Goal: Information Seeking & Learning: Learn about a topic

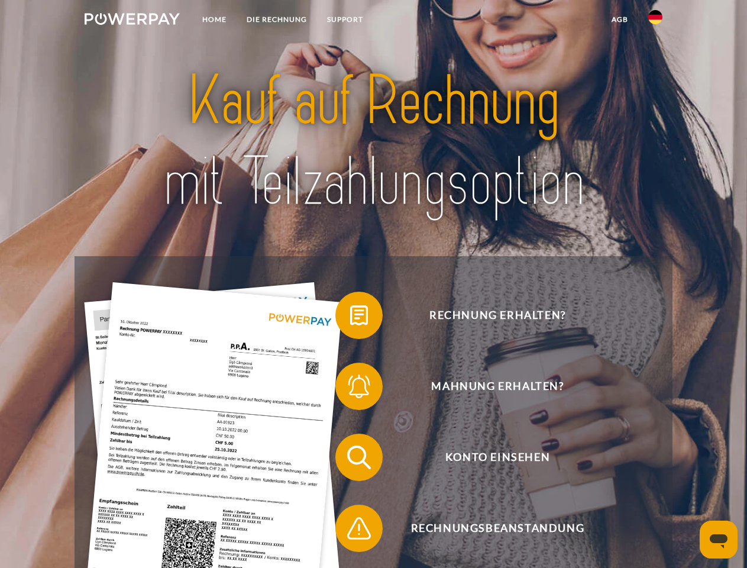
click at [132, 21] on img at bounding box center [132, 19] width 95 height 12
click at [656, 21] on img at bounding box center [656, 17] width 14 height 14
click at [620, 20] on link "agb" at bounding box center [620, 19] width 37 height 21
click at [350, 318] on span at bounding box center [341, 315] width 59 height 59
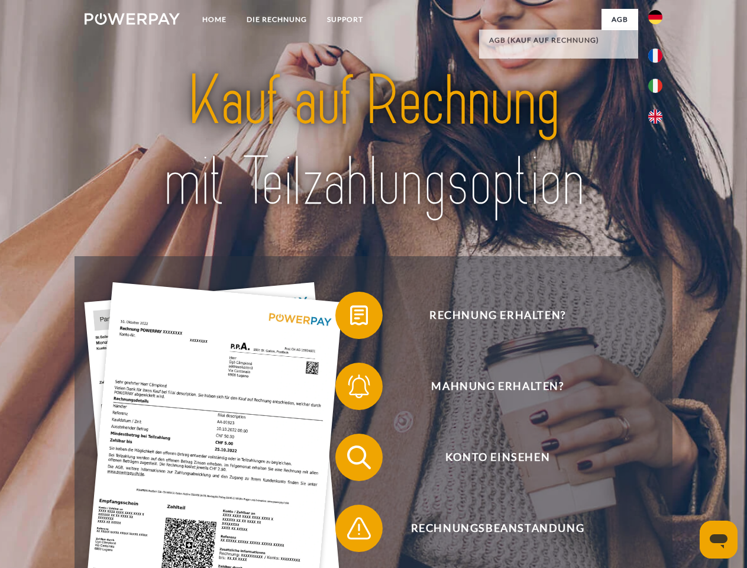
click at [350, 389] on span at bounding box center [341, 386] width 59 height 59
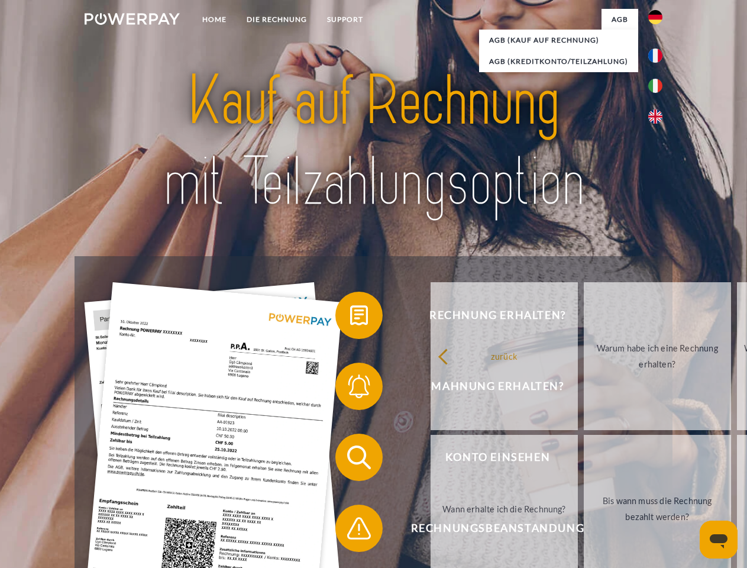
click at [584, 460] on link "Bis wann muss die Rechnung bezahlt werden?" at bounding box center [657, 509] width 147 height 148
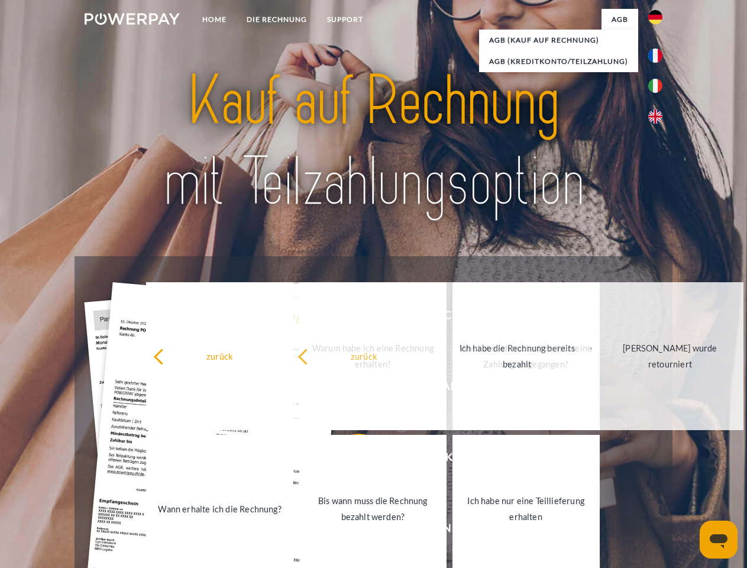
click at [453, 531] on link "Ich habe nur eine Teillieferung erhalten" at bounding box center [526, 509] width 147 height 148
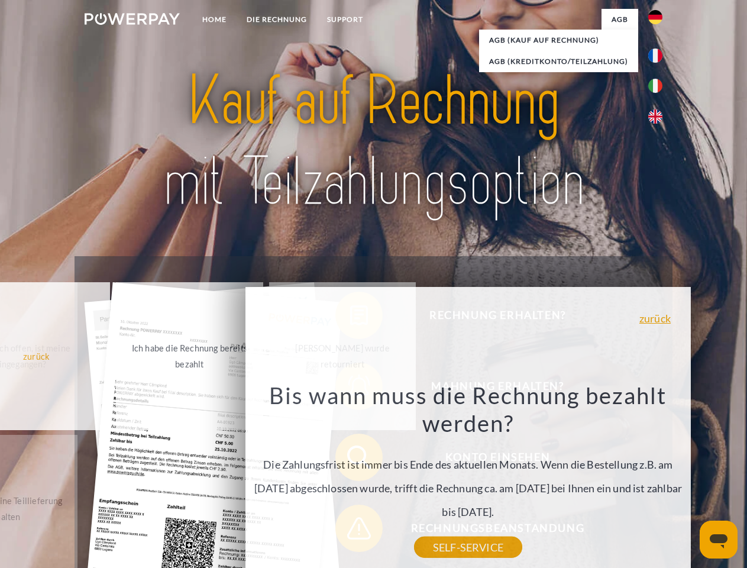
click at [719, 540] on icon "Messaging-Fenster öffnen" at bounding box center [719, 541] width 18 height 14
